Goal: Task Accomplishment & Management: Complete application form

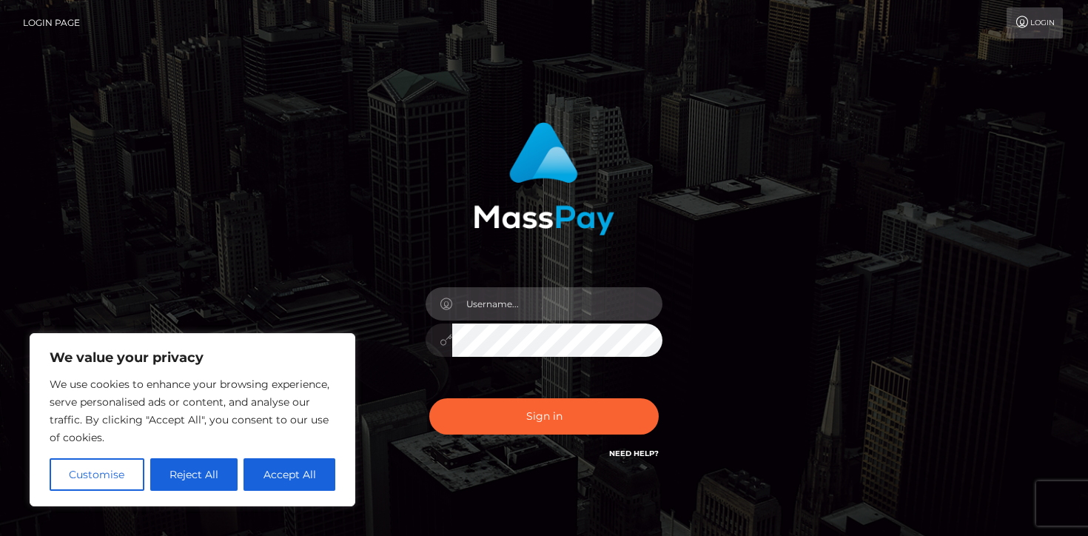
click at [512, 308] on input "text" at bounding box center [557, 303] width 210 height 33
type input "[EMAIL_ADDRESS][DOMAIN_NAME]"
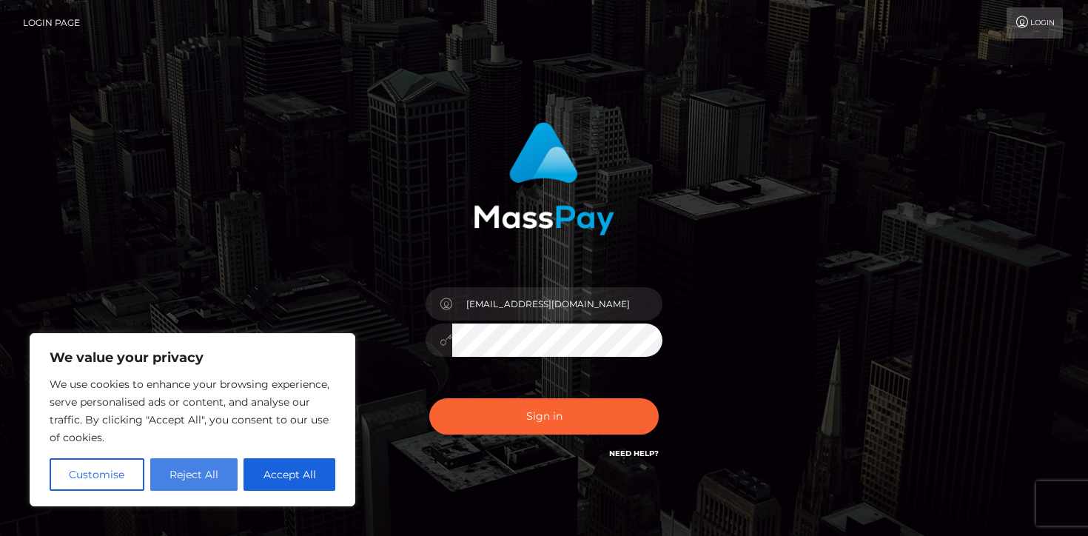
click at [187, 468] on button "Reject All" at bounding box center [194, 474] width 88 height 33
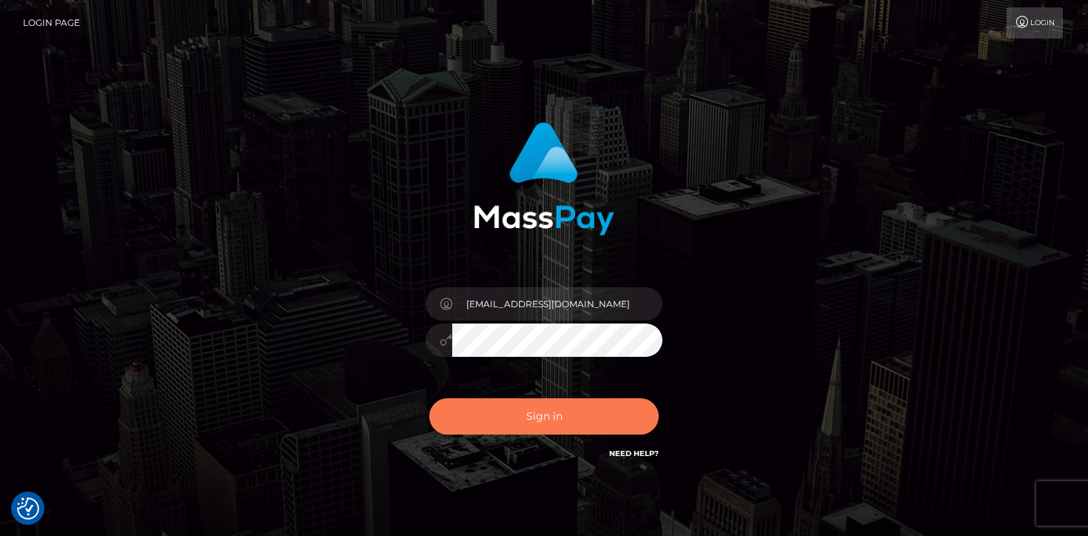
click at [506, 407] on button "Sign in" at bounding box center [543, 416] width 229 height 36
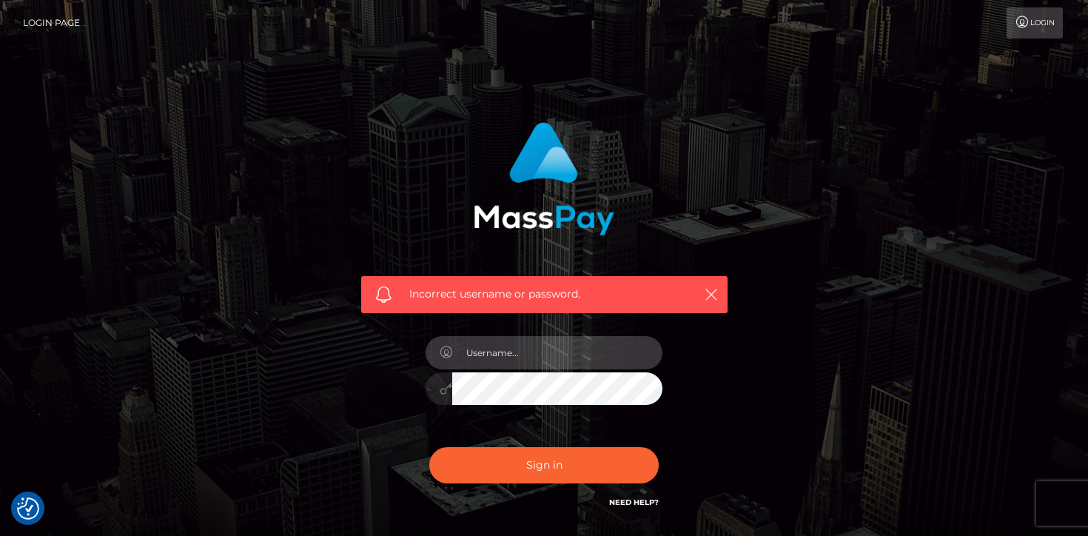
click at [528, 357] on input "text" at bounding box center [557, 352] width 210 height 33
type input "morganspicexxx@gmail.com"
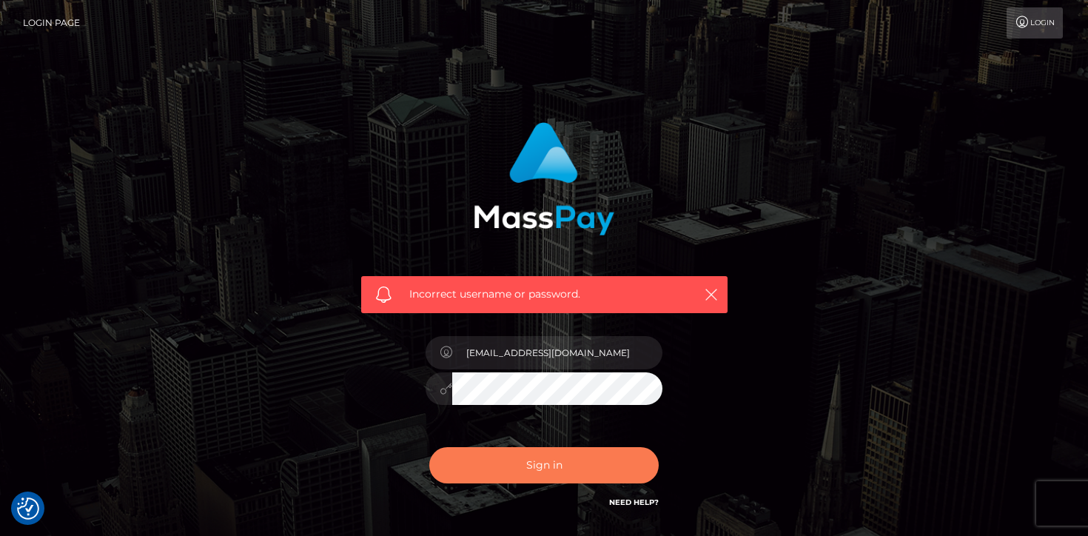
click at [505, 468] on button "Sign in" at bounding box center [543, 465] width 229 height 36
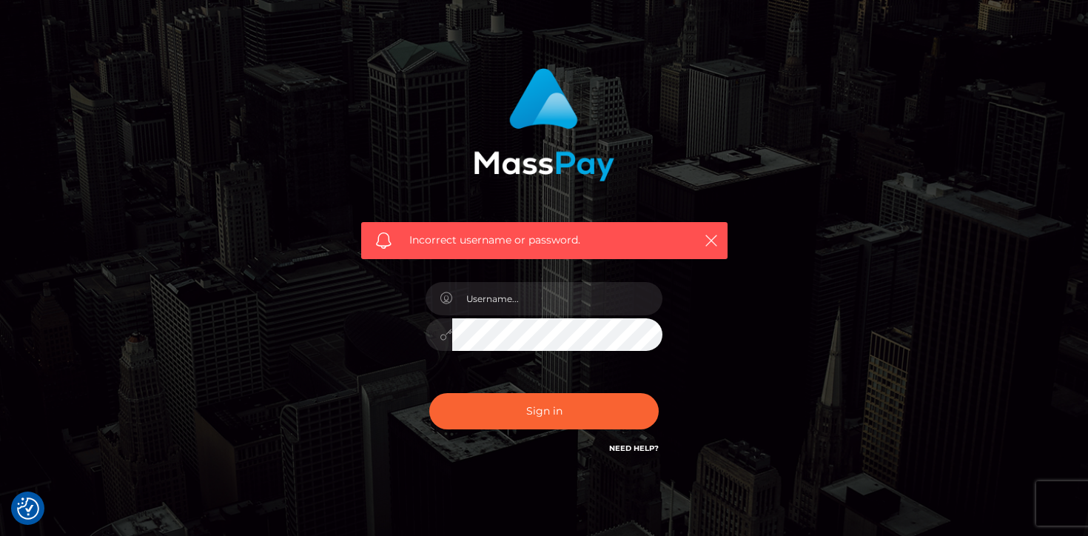
scroll to position [78, 0]
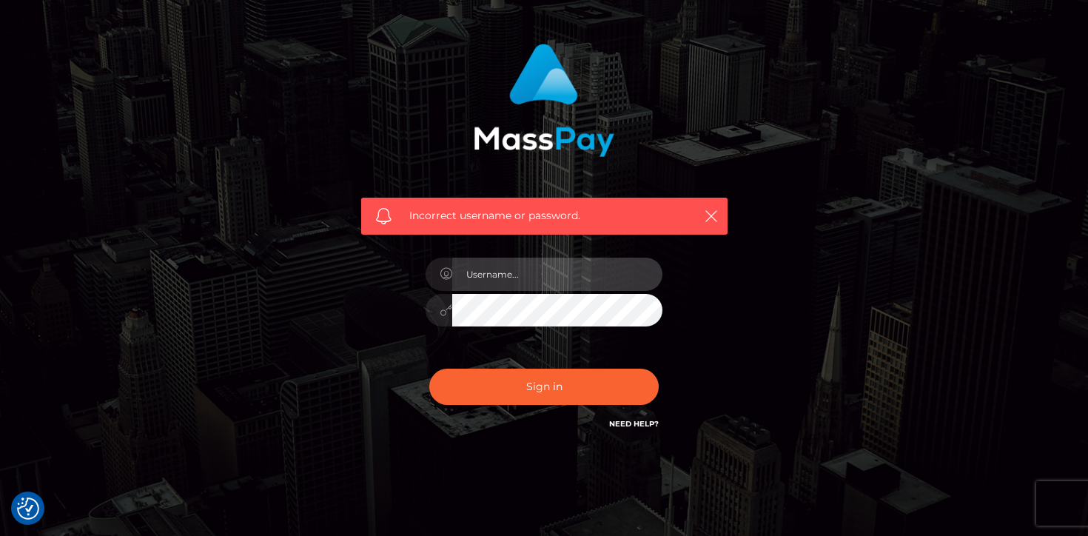
click at [522, 275] on input "text" at bounding box center [557, 274] width 210 height 33
type input "[EMAIL_ADDRESS][DOMAIN_NAME]"
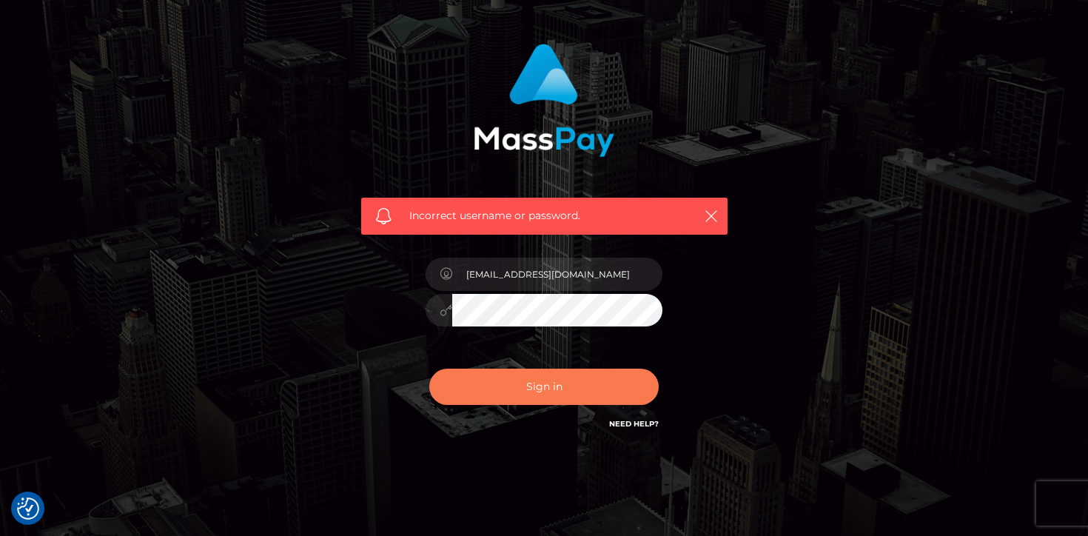
click at [526, 384] on button "Sign in" at bounding box center [543, 387] width 229 height 36
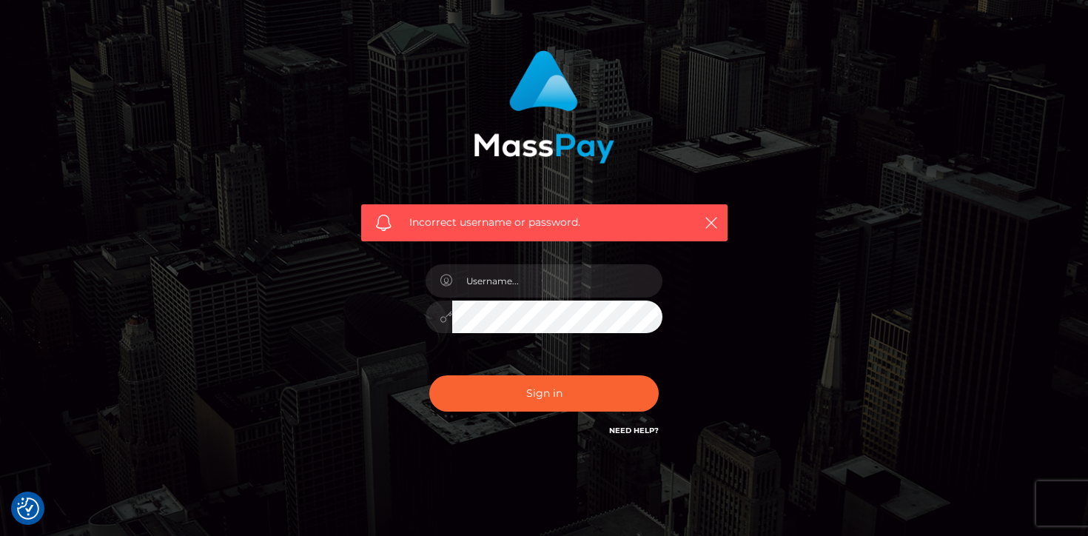
scroll to position [112, 0]
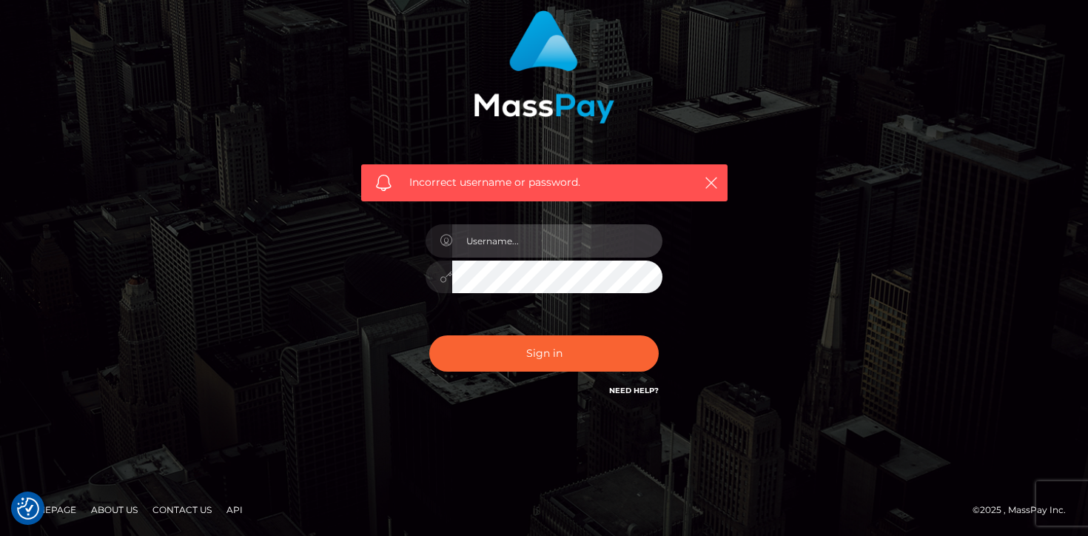
click at [496, 246] on input "text" at bounding box center [557, 240] width 210 height 33
type input "[EMAIL_ADDRESS][DOMAIN_NAME]"
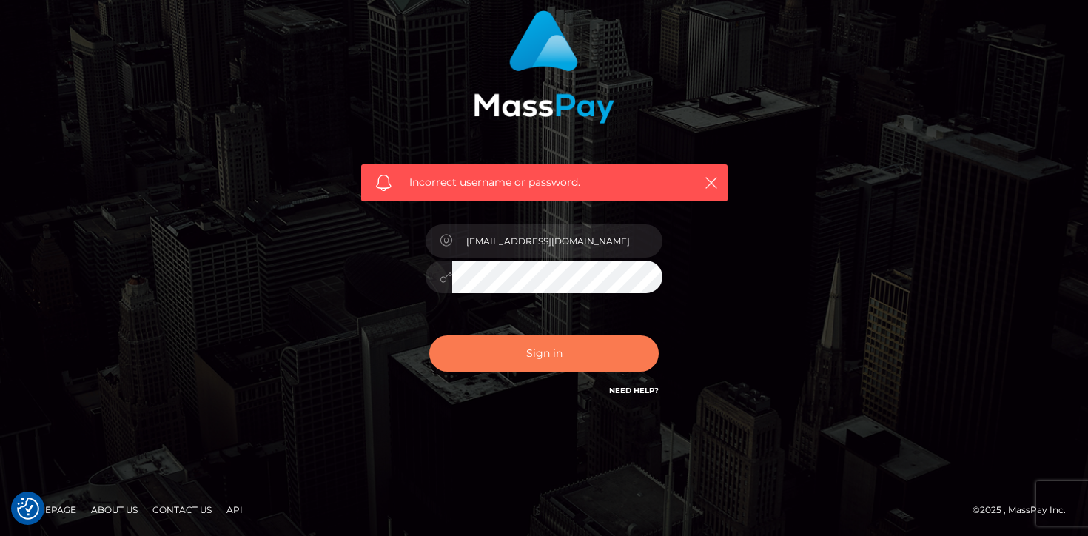
click at [491, 349] on button "Sign in" at bounding box center [543, 353] width 229 height 36
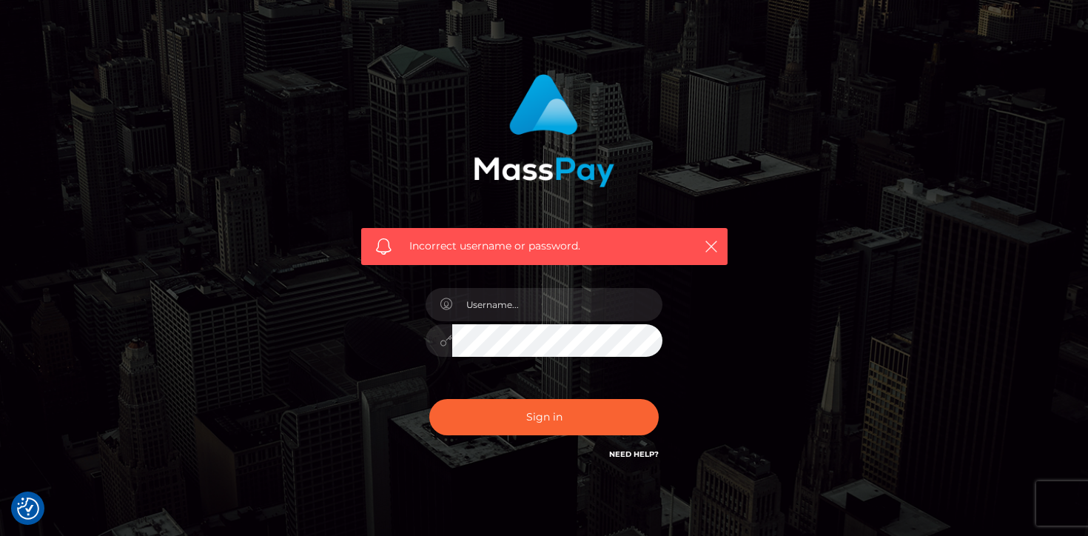
scroll to position [112, 0]
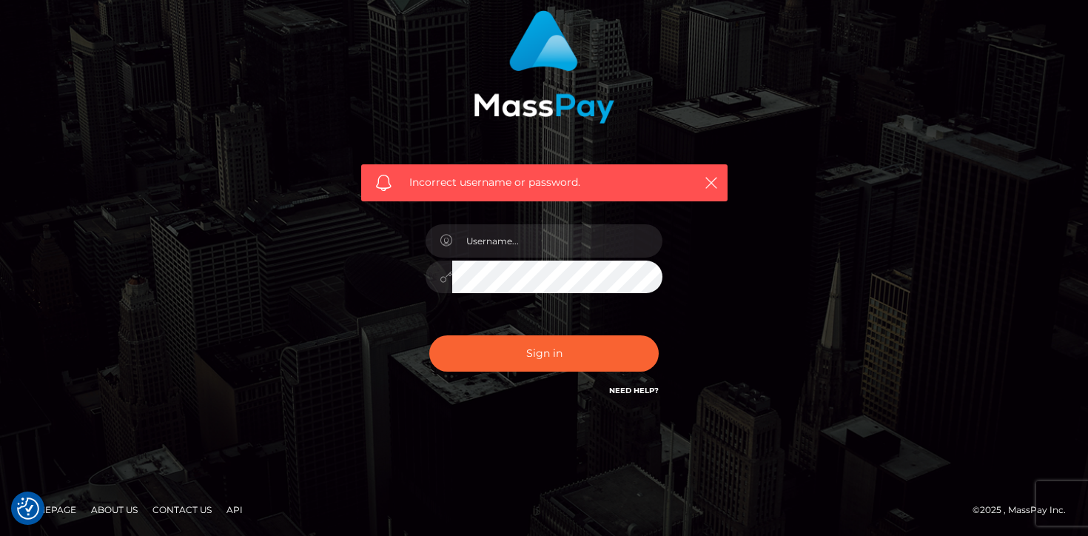
click at [632, 389] on link "Need Help?" at bounding box center [634, 391] width 50 height 10
click at [713, 178] on icon "button" at bounding box center [711, 182] width 15 height 15
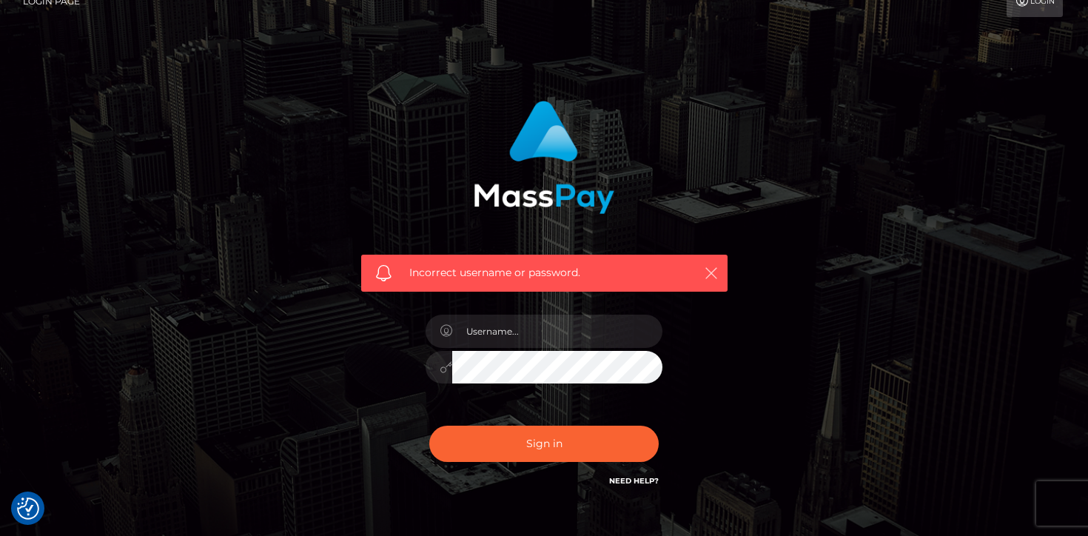
scroll to position [0, 0]
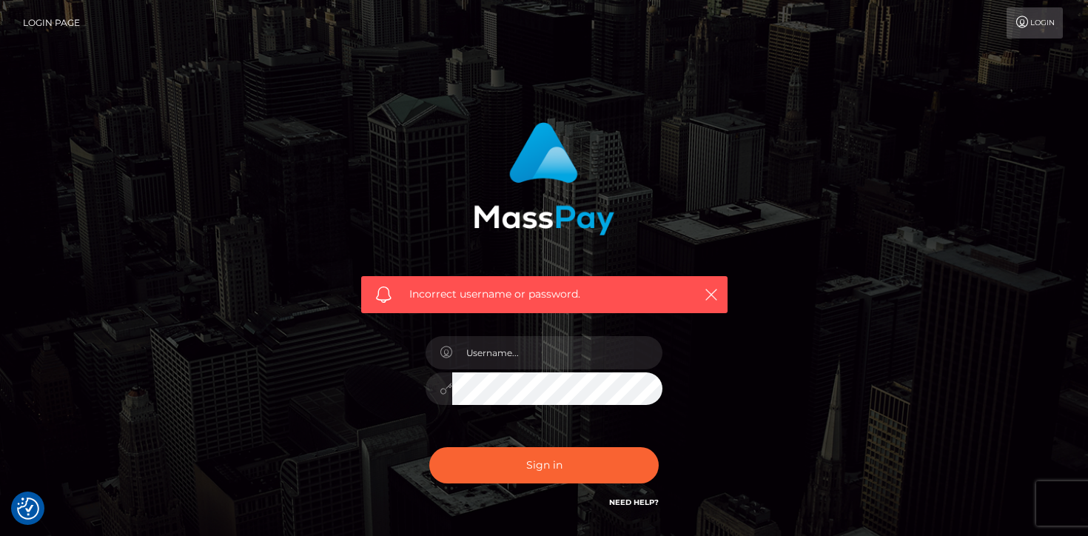
click at [60, 19] on link "Login Page" at bounding box center [51, 22] width 57 height 31
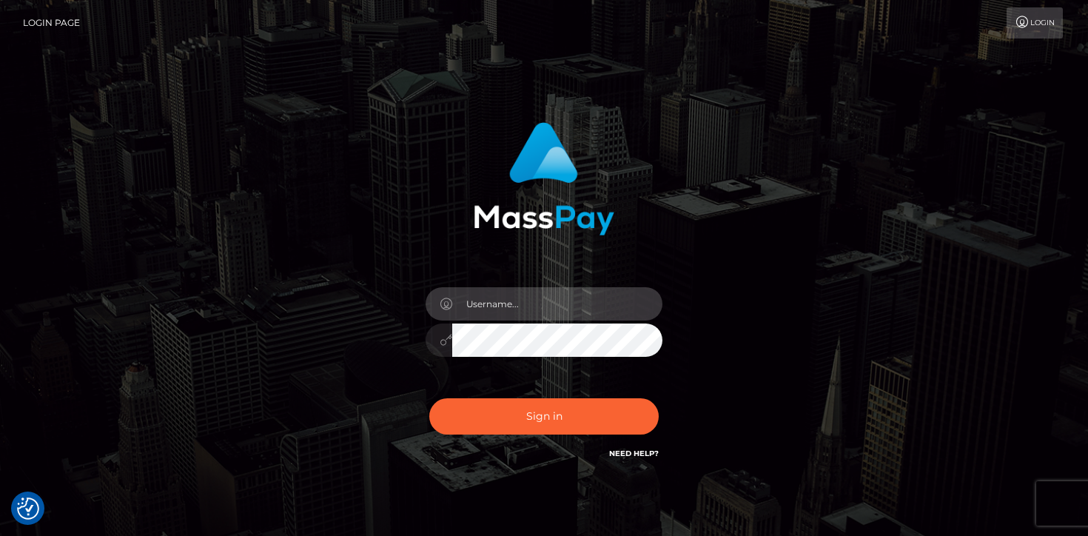
click at [483, 303] on input "text" at bounding box center [557, 303] width 210 height 33
type input "morganspicexxx"
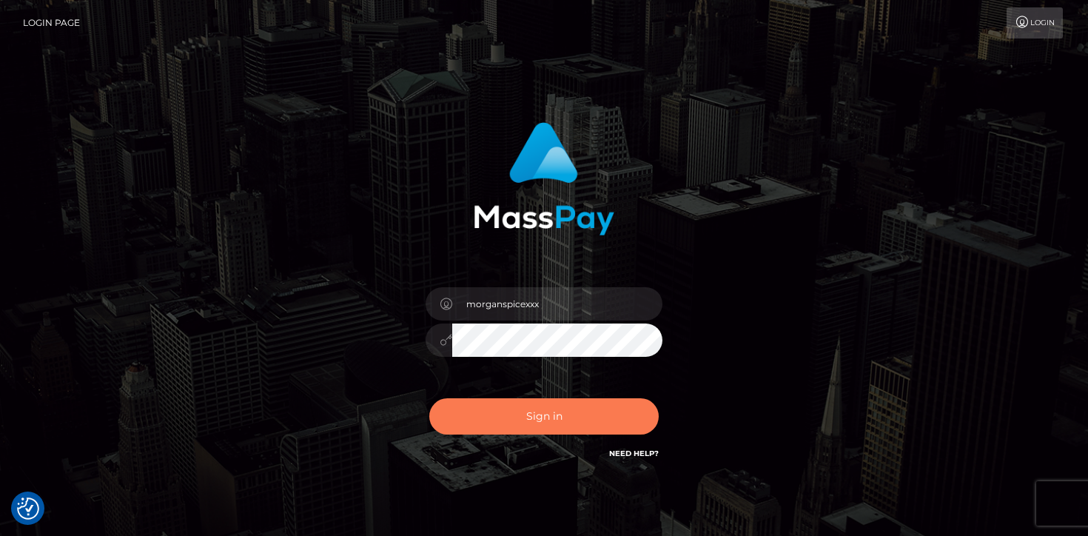
click at [477, 415] on button "Sign in" at bounding box center [543, 416] width 229 height 36
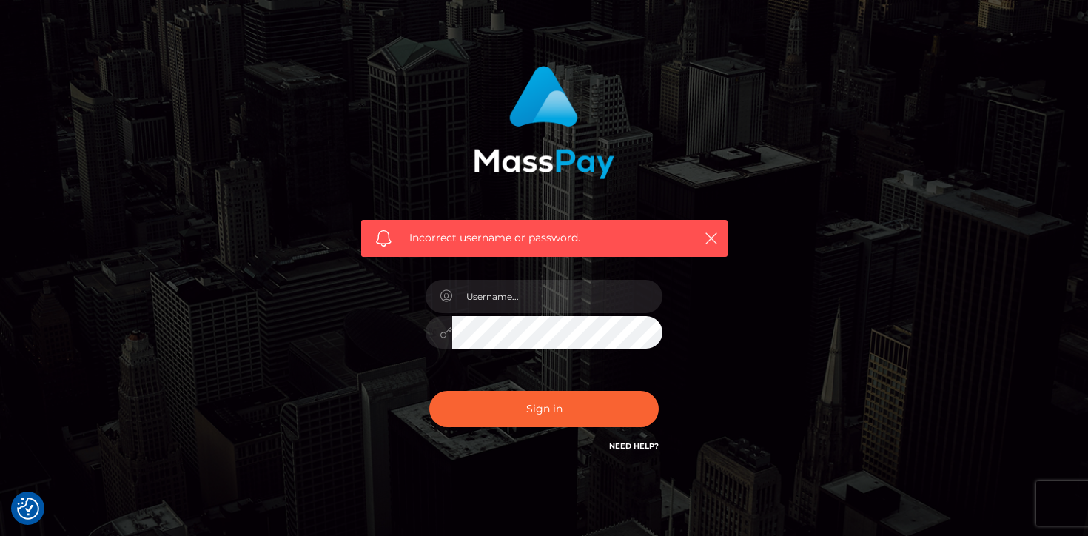
scroll to position [69, 0]
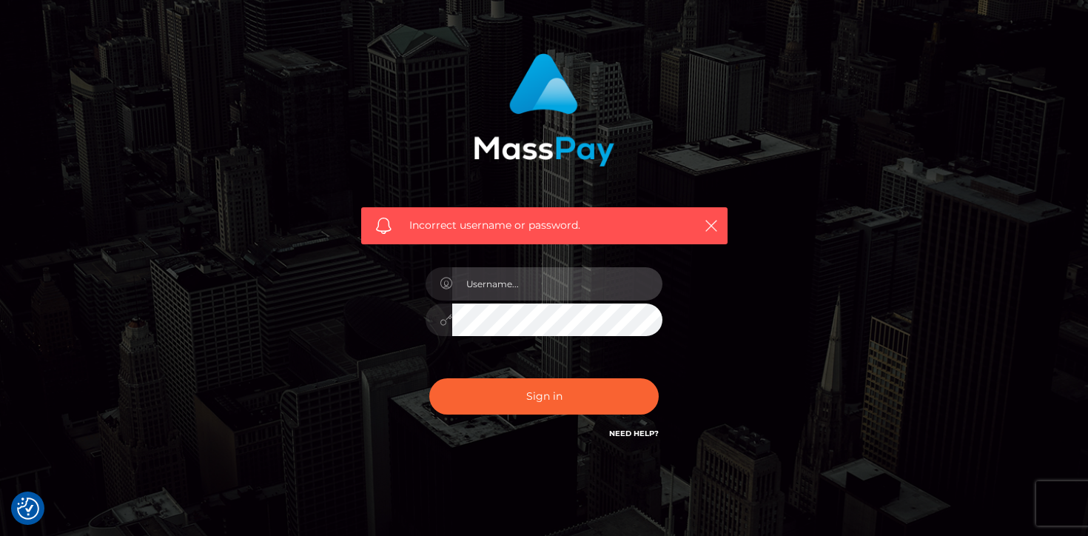
click at [521, 282] on input "text" at bounding box center [557, 283] width 210 height 33
type input "[EMAIL_ADDRESS][DOMAIN_NAME]"
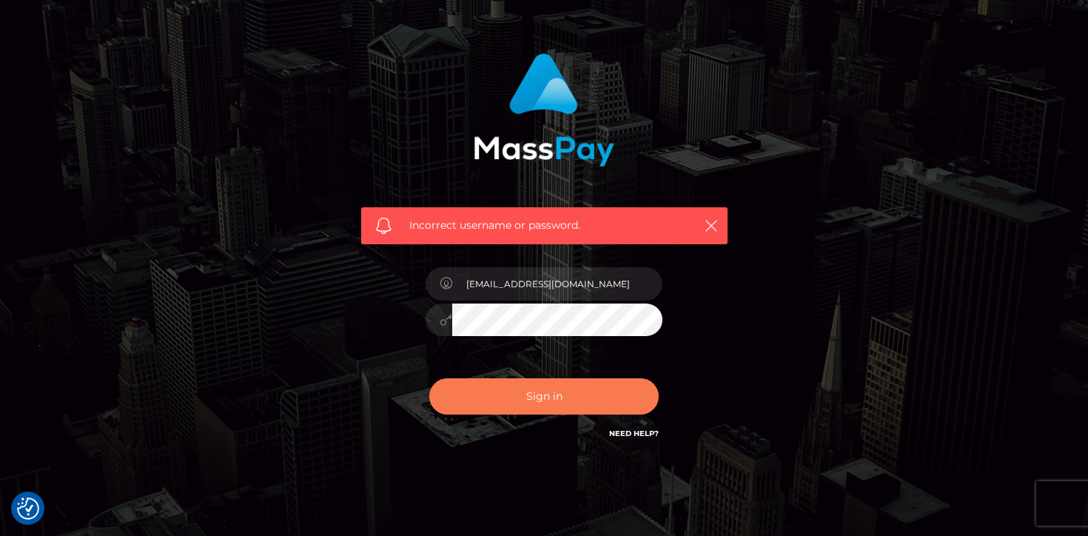
click at [504, 403] on button "Sign in" at bounding box center [543, 396] width 229 height 36
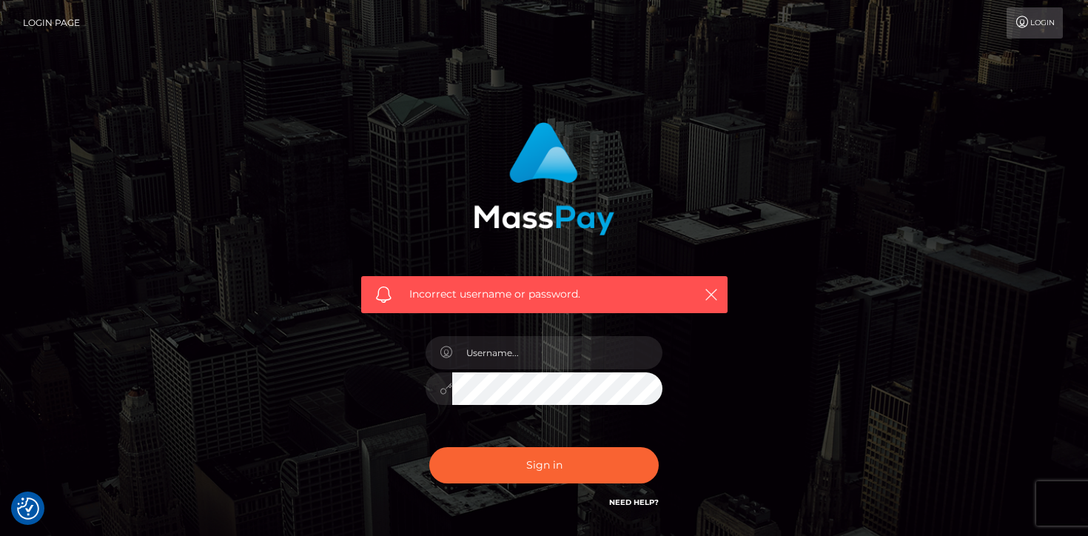
click at [1018, 30] on link "Login" at bounding box center [1035, 22] width 56 height 31
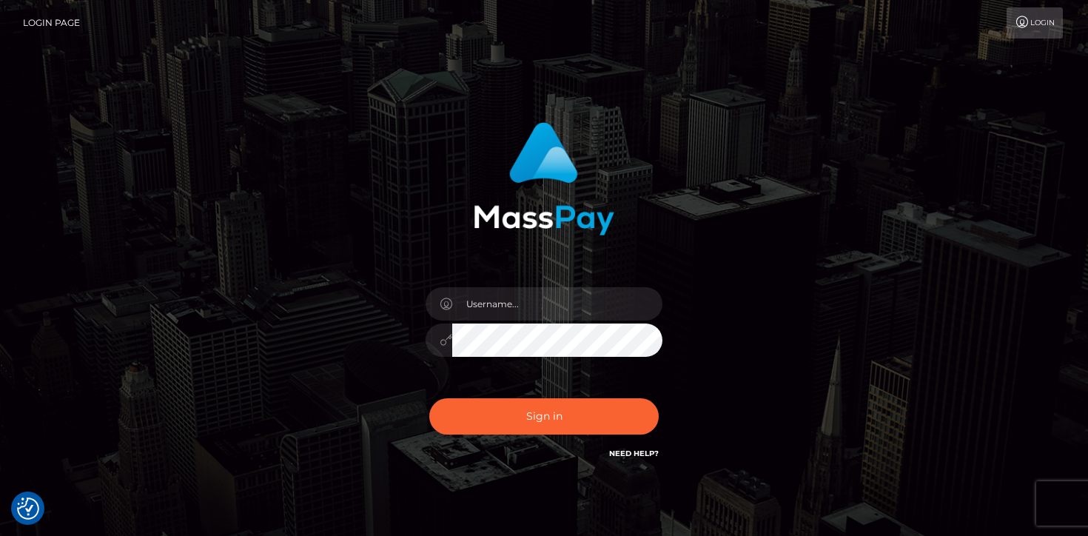
scroll to position [63, 0]
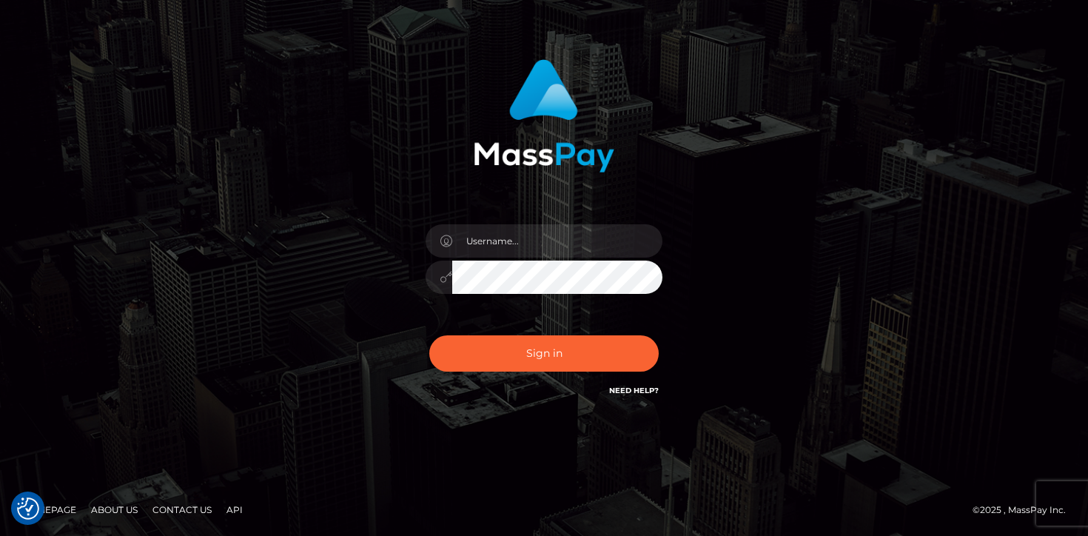
click at [630, 392] on link "Need Help?" at bounding box center [634, 391] width 50 height 10
click at [441, 245] on icon at bounding box center [446, 241] width 13 height 12
click at [406, 261] on div "Sign in" at bounding box center [544, 229] width 389 height 362
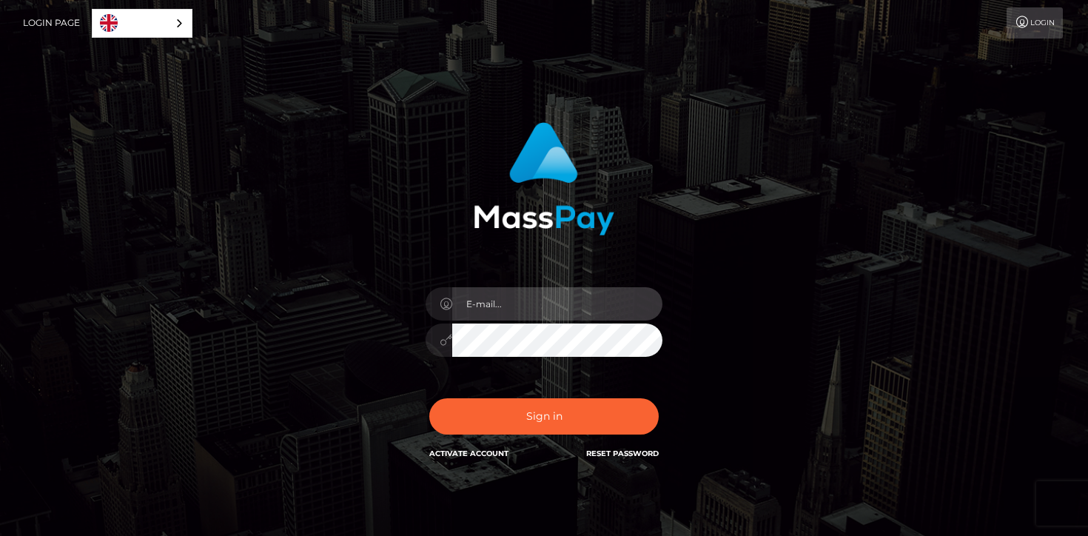
click at [535, 312] on input "email" at bounding box center [557, 303] width 210 height 33
type input "[EMAIL_ADDRESS][DOMAIN_NAME]"
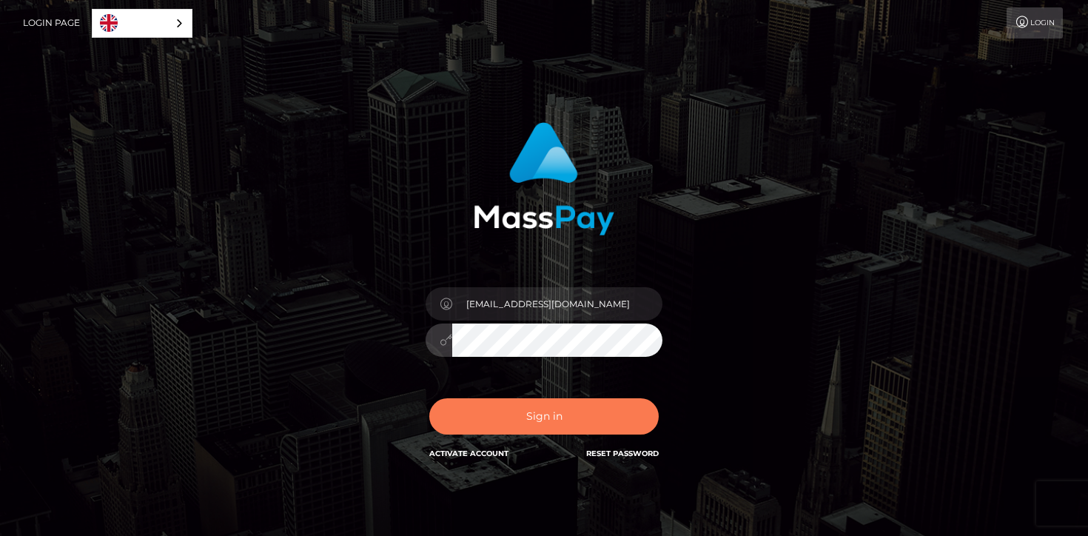
click at [550, 413] on button "Sign in" at bounding box center [543, 416] width 229 height 36
